Goal: Task Accomplishment & Management: Manage account settings

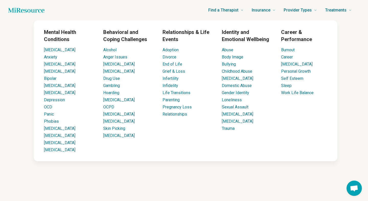
click at [39, 12] on icon "Home page" at bounding box center [26, 10] width 36 height 5
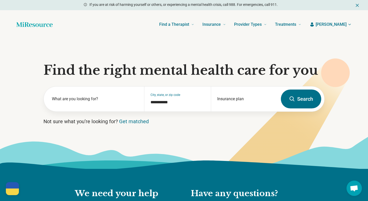
click at [340, 26] on span "[PERSON_NAME]" at bounding box center [330, 24] width 31 height 6
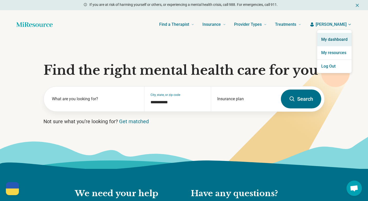
click at [336, 39] on link "My dashboard" at bounding box center [334, 39] width 34 height 13
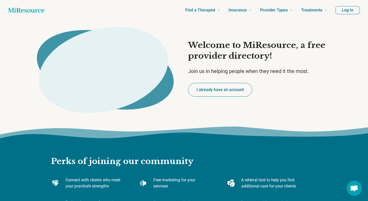
click at [339, 10] on button "Log In" at bounding box center [347, 10] width 24 height 8
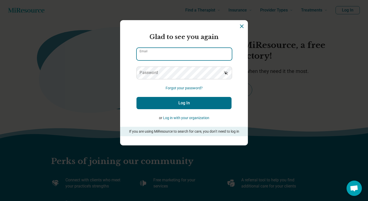
type input "**********"
click at [189, 51] on input "**********" at bounding box center [184, 54] width 95 height 12
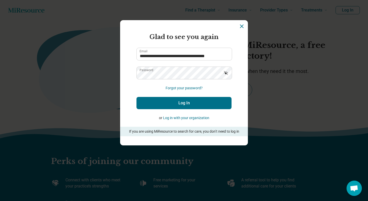
click at [170, 105] on button "Log In" at bounding box center [183, 103] width 95 height 12
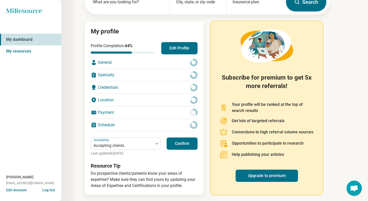
scroll to position [40, 0]
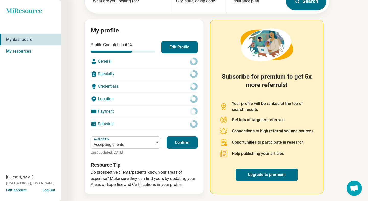
click at [172, 63] on div "General" at bounding box center [144, 61] width 107 height 12
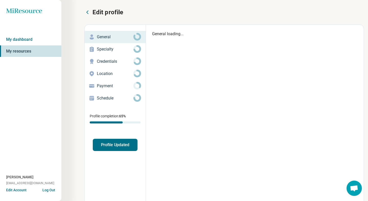
type textarea "*"
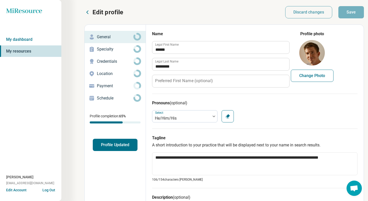
click at [316, 78] on button "Change Photo" at bounding box center [312, 76] width 43 height 12
type input "**********"
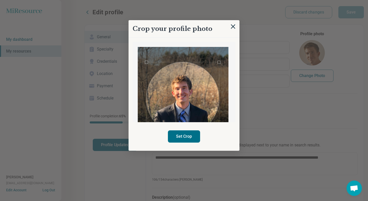
click at [193, 114] on div "Use the arrow keys to move the crop selection area" at bounding box center [182, 98] width 73 height 73
click at [183, 136] on button "Set Crop" at bounding box center [184, 136] width 32 height 12
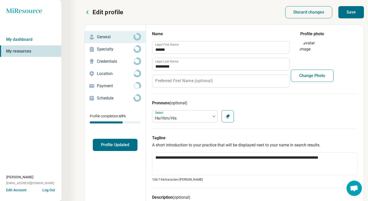
click at [318, 72] on button "Change Photo" at bounding box center [312, 76] width 43 height 12
click at [317, 79] on button "Change Photo" at bounding box center [312, 76] width 43 height 12
click at [112, 52] on p "Specialty" at bounding box center [115, 49] width 37 height 6
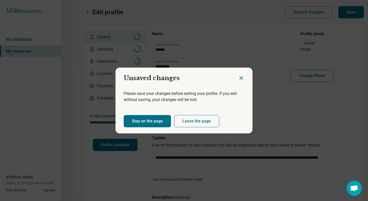
click at [198, 125] on button "Leave the page" at bounding box center [196, 121] width 45 height 12
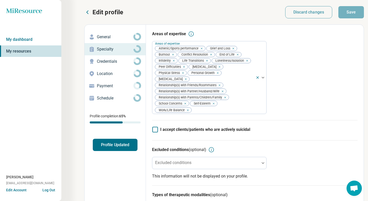
click at [119, 39] on p "General" at bounding box center [115, 37] width 37 height 6
type textarea "*"
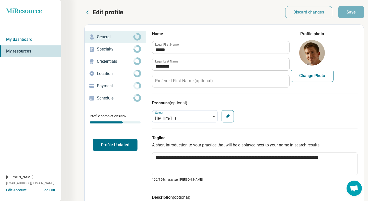
click at [311, 76] on button "Change Photo" at bounding box center [312, 76] width 43 height 12
type input "**********"
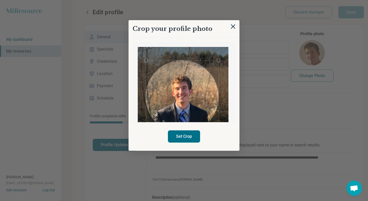
click at [187, 113] on div "Use the arrow keys to move the crop selection area" at bounding box center [182, 97] width 73 height 73
click at [184, 138] on button "Set Crop" at bounding box center [184, 136] width 32 height 12
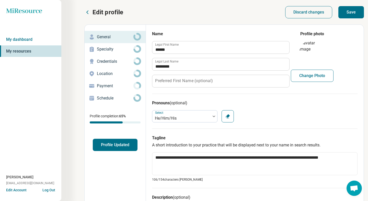
click at [355, 10] on button "Save" at bounding box center [351, 12] width 26 height 12
click at [122, 49] on p "Specialty" at bounding box center [115, 49] width 37 height 6
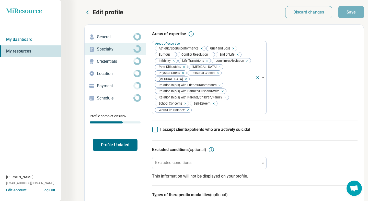
click at [116, 61] on p "Credentials" at bounding box center [115, 61] width 37 height 6
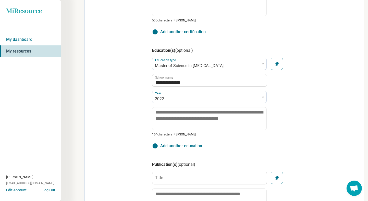
scroll to position [304, 0]
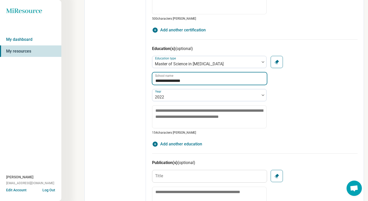
click at [179, 82] on input "**********" at bounding box center [209, 79] width 114 height 12
type textarea "*"
type input "**********"
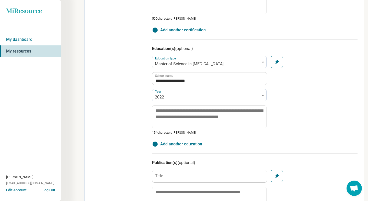
click at [339, 112] on div "**********" at bounding box center [254, 95] width 205 height 79
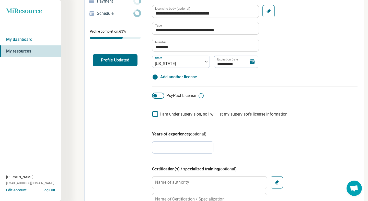
scroll to position [0, 0]
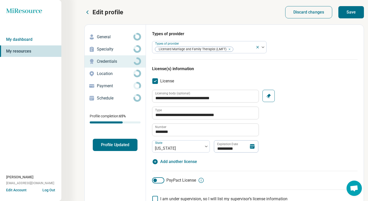
click at [351, 10] on button "Save" at bounding box center [351, 12] width 26 height 12
type textarea "*"
click at [122, 75] on p "Location" at bounding box center [115, 74] width 37 height 6
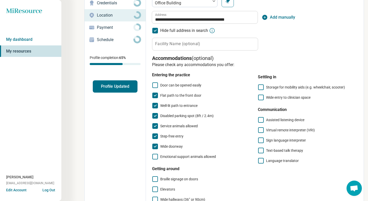
scroll to position [54, 0]
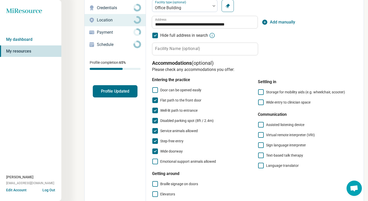
click at [116, 34] on p "Payment" at bounding box center [115, 32] width 37 height 6
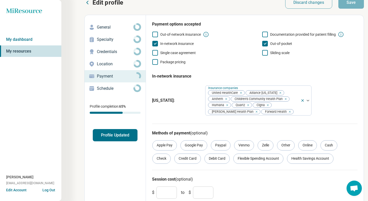
scroll to position [6, 0]
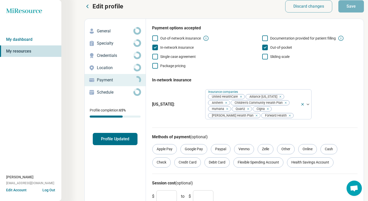
click at [176, 67] on span "Package pricing" at bounding box center [172, 66] width 25 height 4
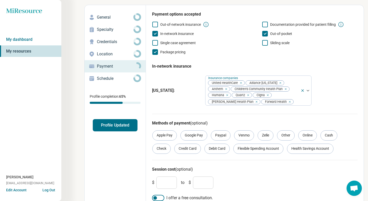
scroll to position [27, 0]
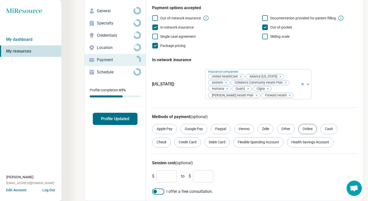
click at [312, 130] on div "Online" at bounding box center [307, 129] width 19 height 10
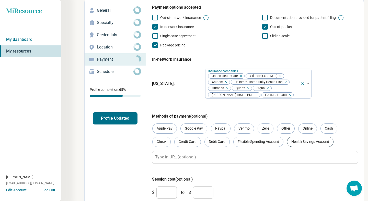
click at [300, 147] on div "Health Savings Account" at bounding box center [310, 142] width 46 height 10
click at [261, 141] on div "Flexible Spending Account" at bounding box center [258, 142] width 50 height 10
click at [161, 143] on div "Check" at bounding box center [161, 142] width 18 height 10
click at [186, 143] on div "Credit Card" at bounding box center [187, 142] width 27 height 10
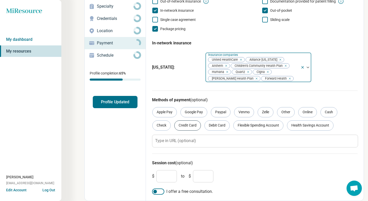
scroll to position [0, 0]
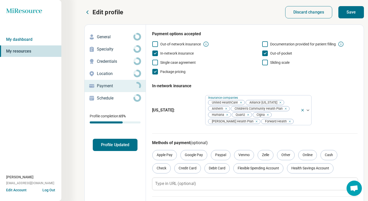
click at [349, 9] on button "Save" at bounding box center [351, 12] width 26 height 12
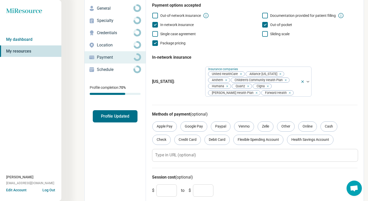
scroll to position [43, 0]
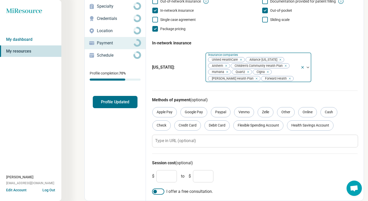
click at [294, 77] on div at bounding box center [296, 78] width 5 height 7
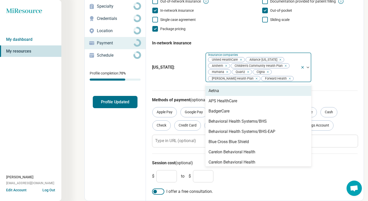
type input "*"
click at [260, 88] on div "Aetna" at bounding box center [258, 91] width 106 height 10
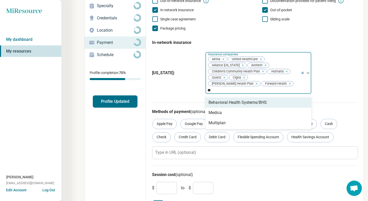
type input "*"
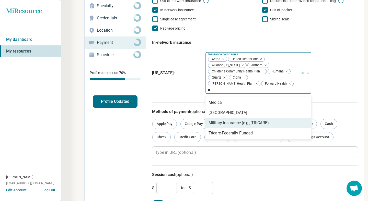
type input "*"
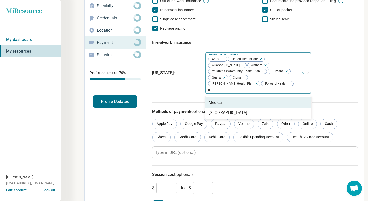
type input "*"
type input "***"
click at [229, 98] on div "Optum" at bounding box center [258, 103] width 106 height 10
type input "*"
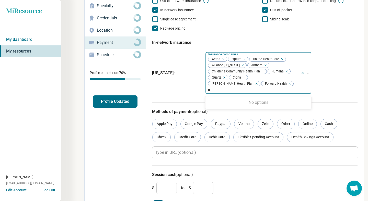
type input "*"
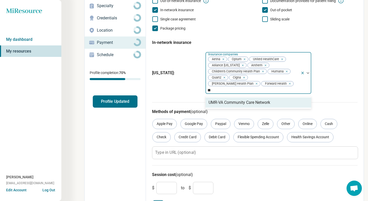
type input "*"
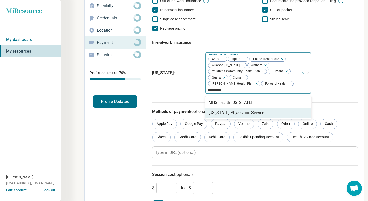
type input "*********"
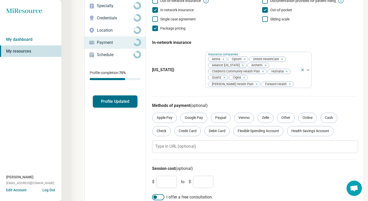
click at [328, 86] on div "[US_STATE] : Insurance companies Aetna Optum United HealthCare Alliance [US_STA…" at bounding box center [254, 70] width 205 height 40
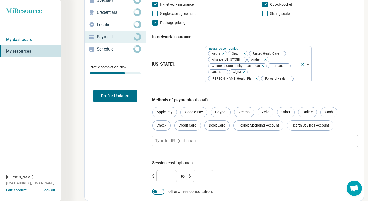
scroll to position [0, 0]
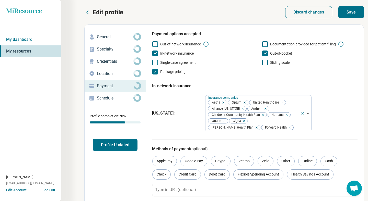
click at [350, 13] on button "Save" at bounding box center [351, 12] width 26 height 12
click at [118, 100] on p "Schedule" at bounding box center [115, 98] width 37 height 6
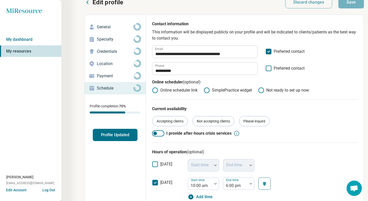
scroll to position [12, 0]
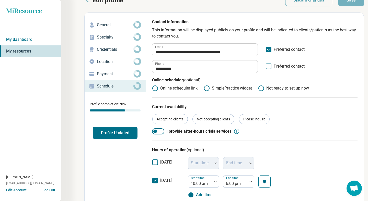
click at [186, 90] on label "Online scheduler link" at bounding box center [174, 88] width 45 height 6
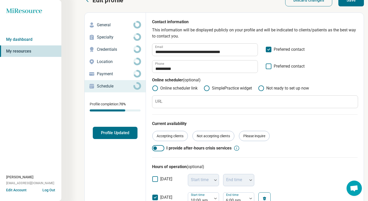
click at [265, 90] on label "Not ready to set up now" at bounding box center [283, 88] width 51 height 6
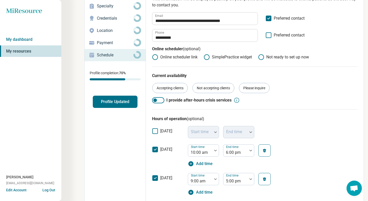
scroll to position [0, 0]
